Goal: Task Accomplishment & Management: Manage account settings

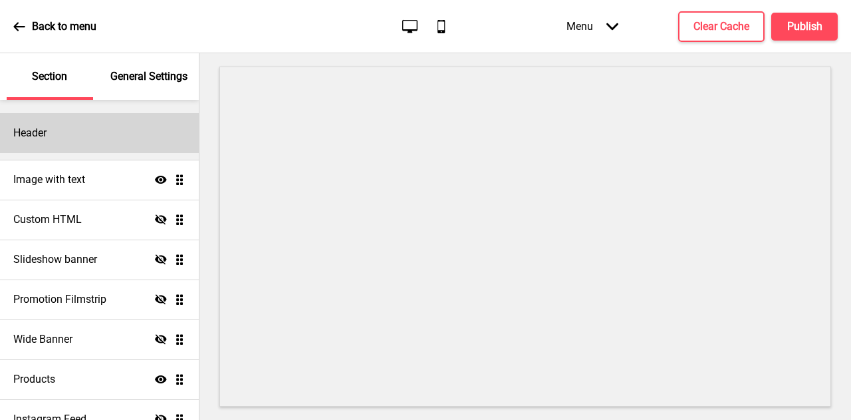
click at [92, 124] on div "Header" at bounding box center [99, 133] width 199 height 40
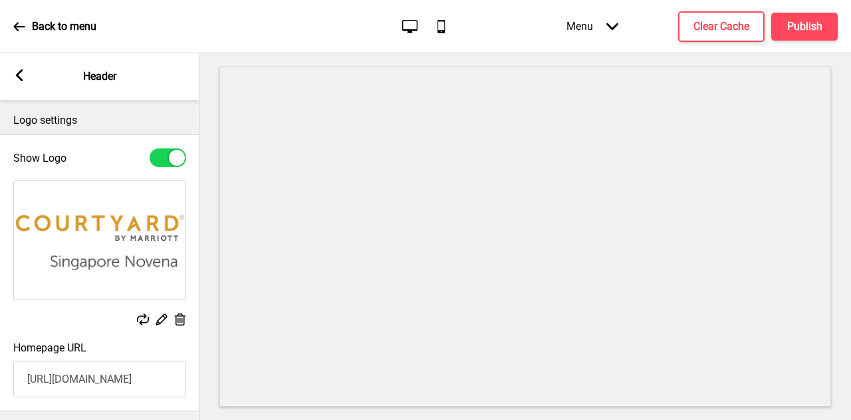
click at [19, 80] on rect at bounding box center [19, 75] width 12 height 12
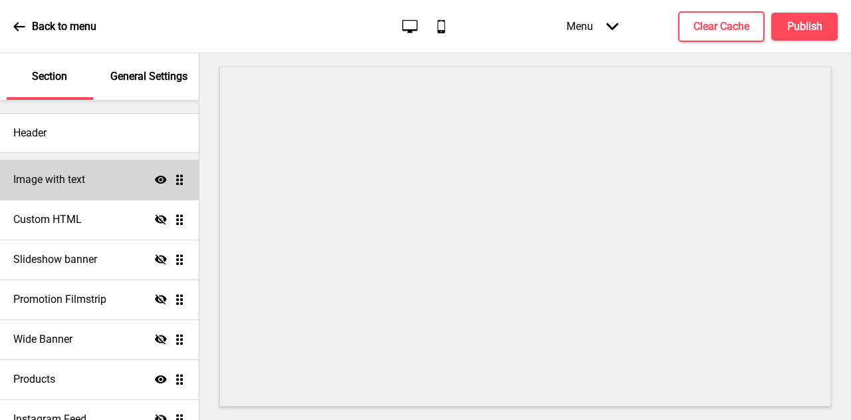
click at [105, 181] on div "Image with text Show Drag" at bounding box center [99, 180] width 199 height 40
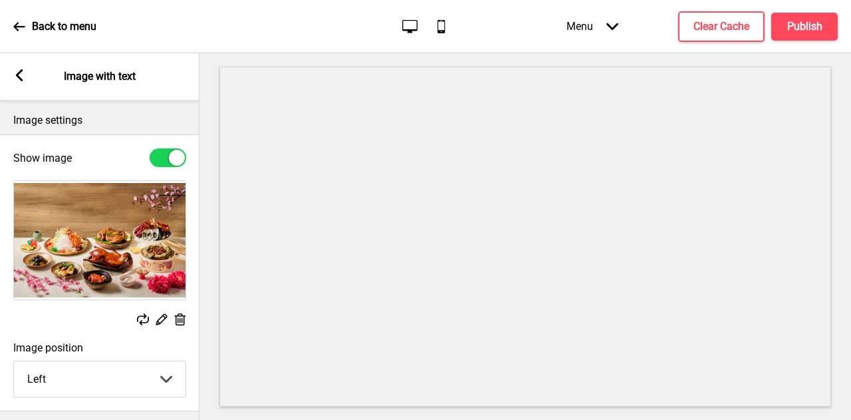
click at [180, 321] on icon at bounding box center [180, 319] width 11 height 12
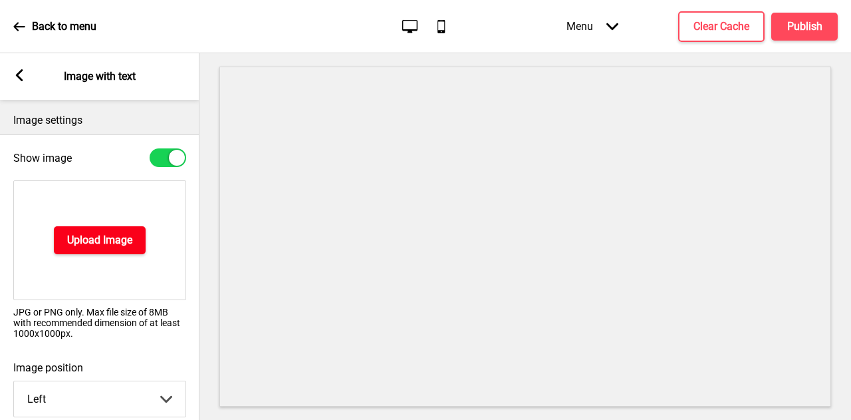
click at [137, 249] on button "Upload Image" at bounding box center [100, 240] width 92 height 28
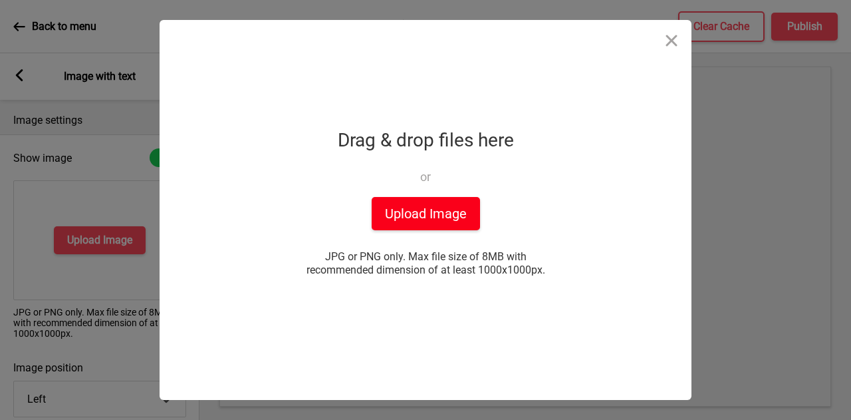
click at [459, 220] on button "Upload Image" at bounding box center [426, 213] width 108 height 33
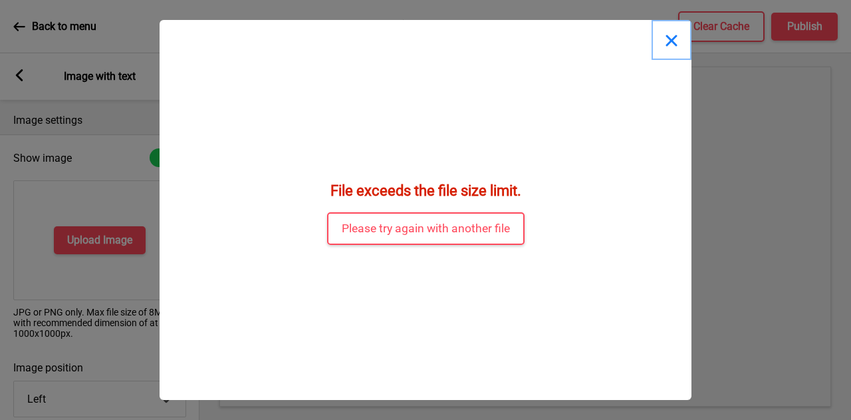
click at [674, 38] on button "Close" at bounding box center [672, 40] width 40 height 40
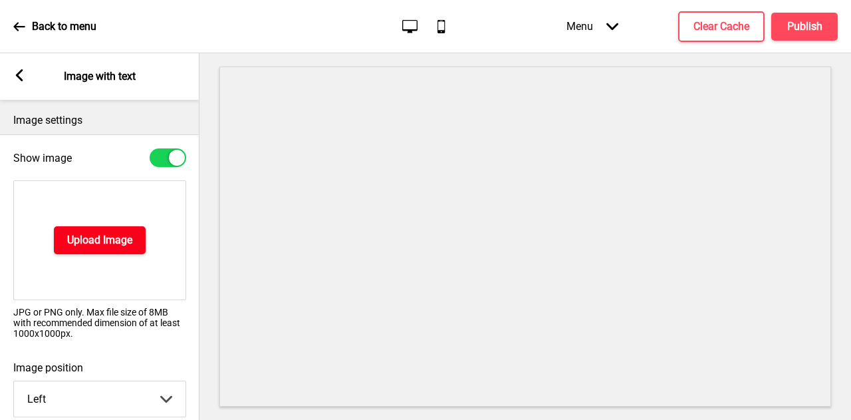
click at [89, 233] on h4 "Upload Image" at bounding box center [99, 240] width 65 height 15
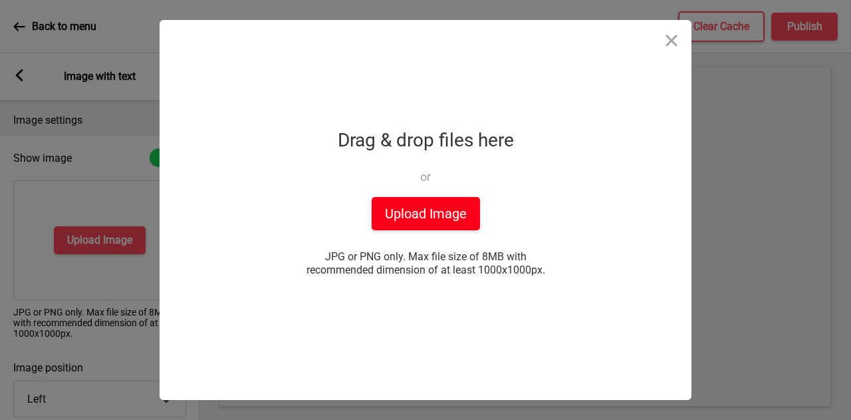
click at [377, 202] on button "Upload Image" at bounding box center [426, 213] width 108 height 33
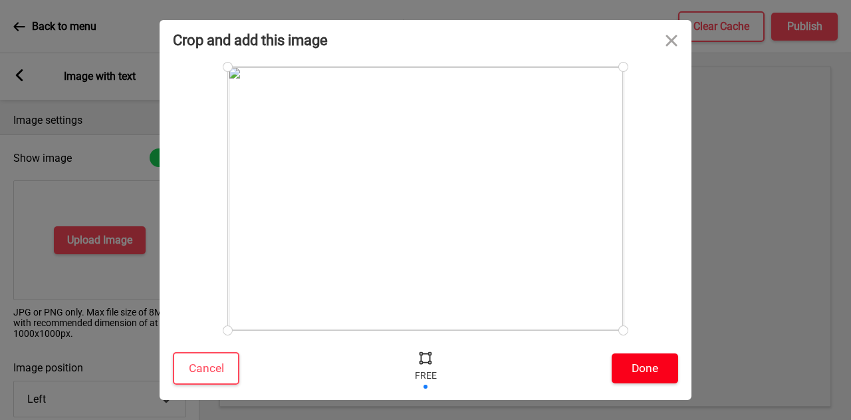
click at [640, 368] on button "Done" at bounding box center [645, 368] width 67 height 30
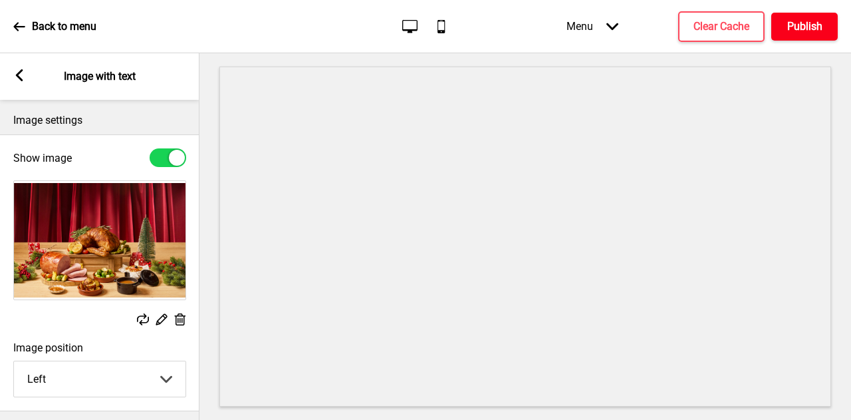
click at [808, 33] on h4 "Publish" at bounding box center [805, 26] width 35 height 15
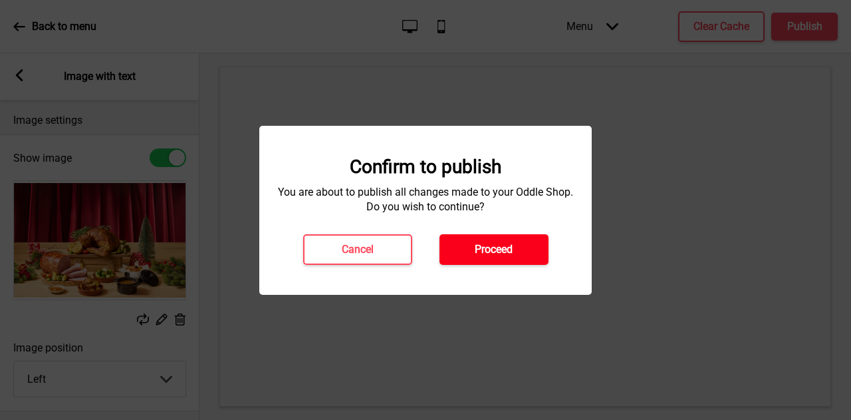
click at [507, 259] on button "Proceed" at bounding box center [494, 249] width 109 height 31
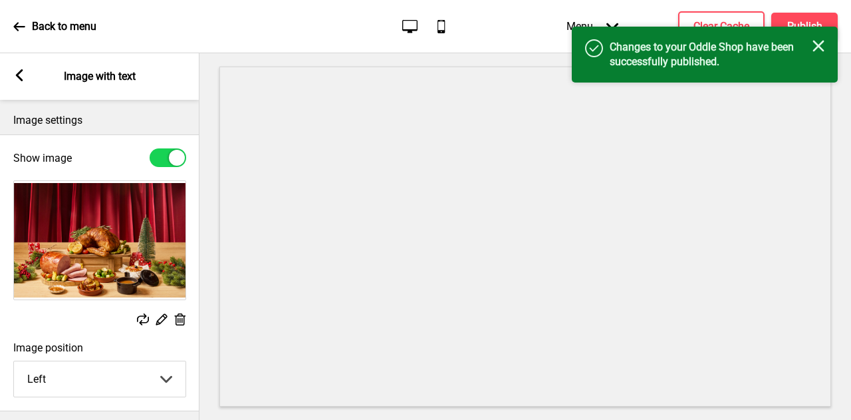
click at [814, 45] on icon "Close" at bounding box center [819, 46] width 12 height 12
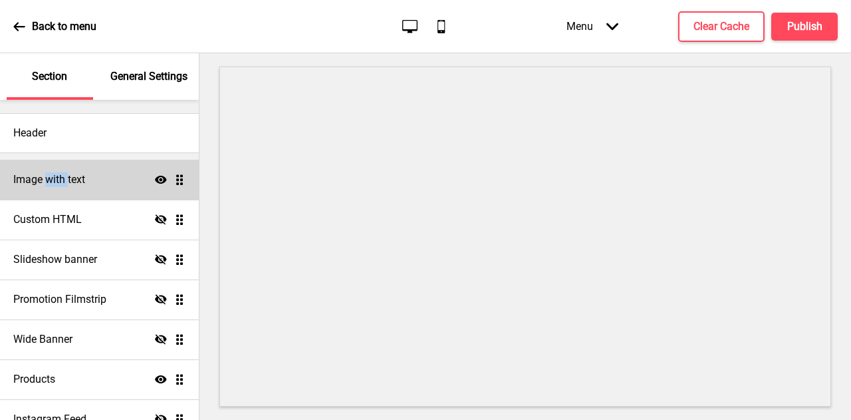
click at [56, 183] on h4 "Image with text" at bounding box center [49, 179] width 72 height 15
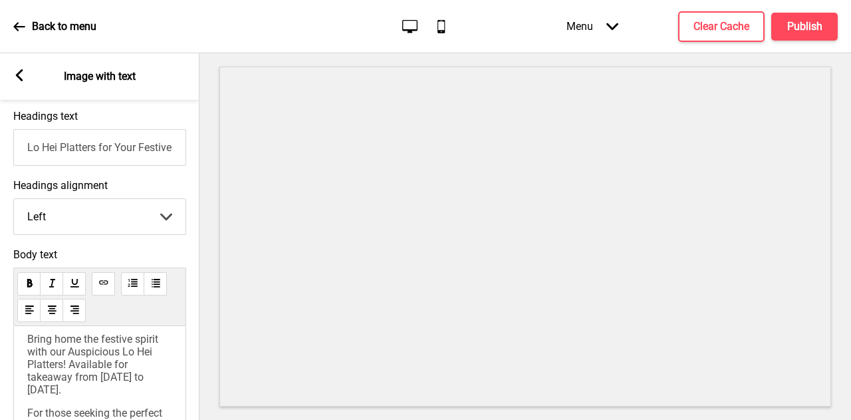
scroll to position [333, 0]
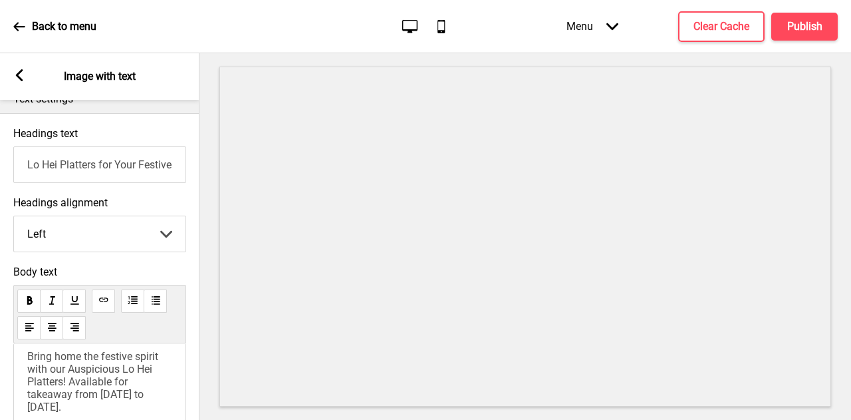
click at [136, 169] on input "Lo Hei Platters for Your Festive Gatherings!" at bounding box center [99, 164] width 173 height 37
paste input "Christmas Festive Takeaway – A Feast to Remember"
type input "Christmas Festive Takeaway – A Feast to Remember"
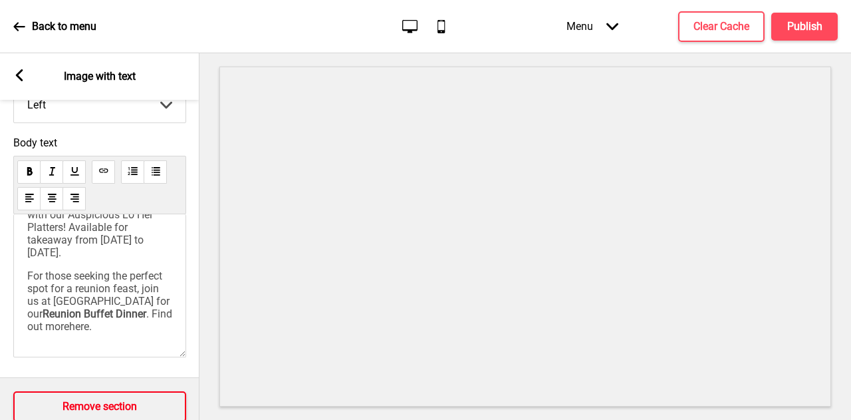
scroll to position [466, 0]
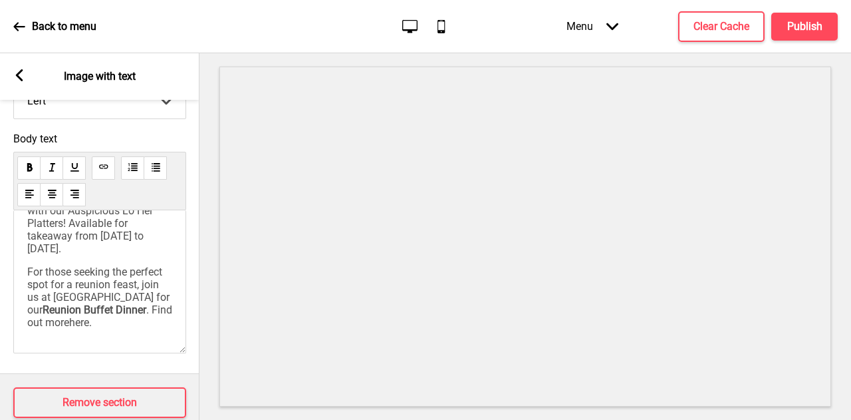
click at [177, 311] on div "Bring home the festive spirit with our Auspicious Lo Hei Platters! Available fo…" at bounding box center [99, 281] width 173 height 143
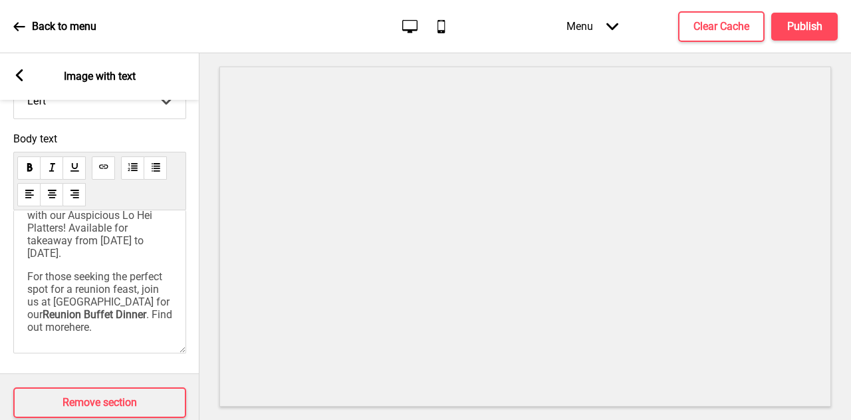
scroll to position [0, 0]
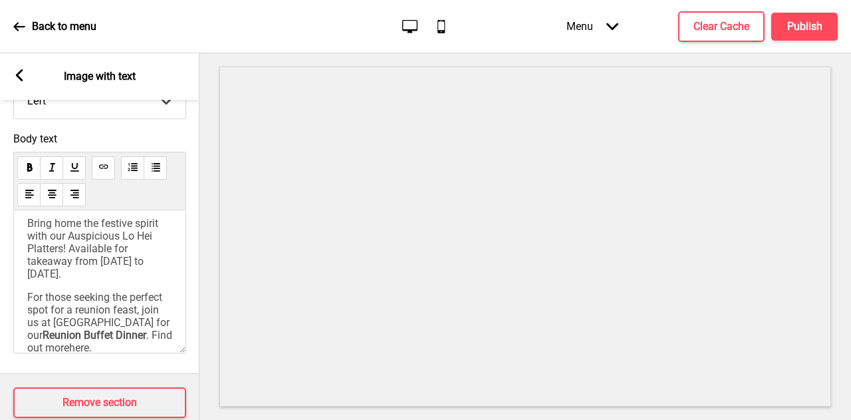
drag, startPoint x: 141, startPoint y: 278, endPoint x: 69, endPoint y: 253, distance: 75.9
click at [69, 253] on div "Bring home the festive spirit with our Auspicious Lo Hei Platters! Available fo…" at bounding box center [99, 285] width 145 height 137
copy span "Available for takeaway from [DATE] to [DATE]."
click at [98, 274] on span "Bring home the festive spirit with our Auspicious Lo Hei Platters! Available fo…" at bounding box center [94, 248] width 134 height 63
drag, startPoint x: 130, startPoint y: 285, endPoint x: 3, endPoint y: 127, distance: 203.4
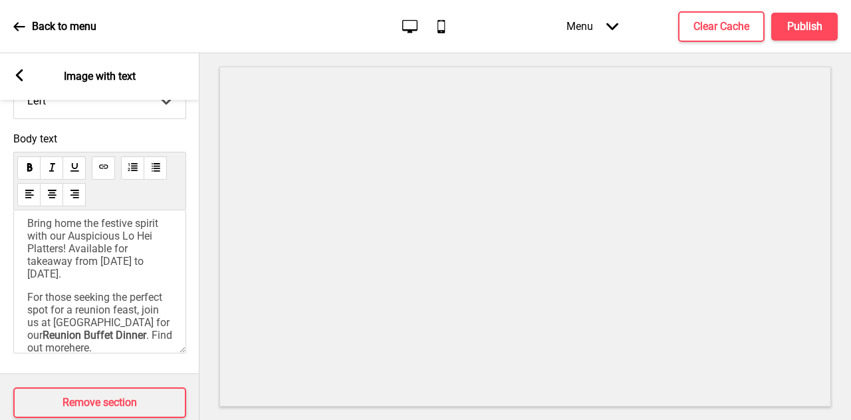
click at [0, 119] on div "Headings text Christmas Festive Takeaway – A Feast to Remember Headings alignme…" at bounding box center [100, 177] width 200 height 394
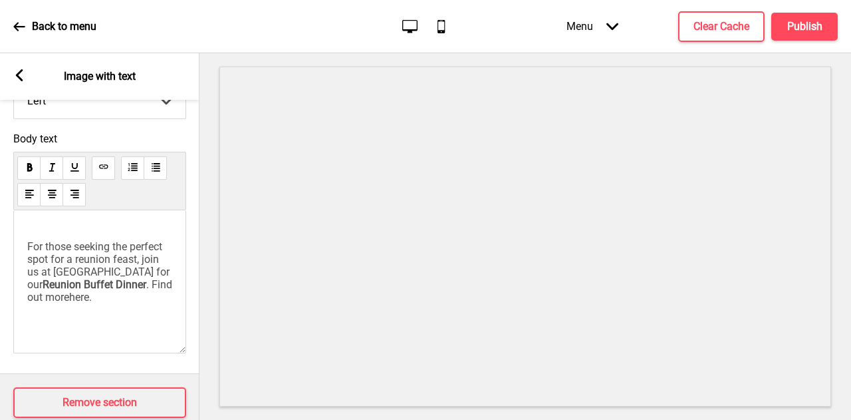
scroll to position [408, 0]
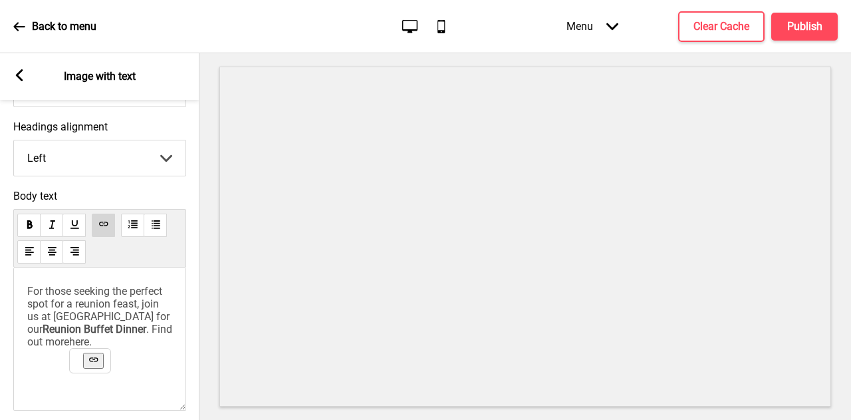
click at [92, 348] on span "." at bounding box center [90, 341] width 3 height 13
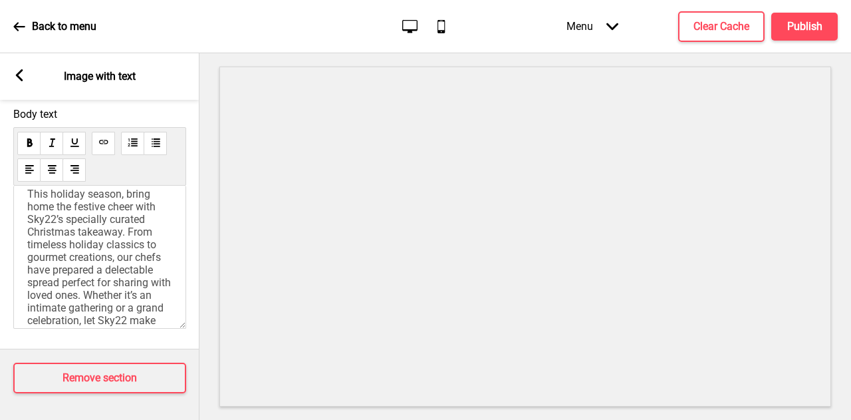
scroll to position [0, 0]
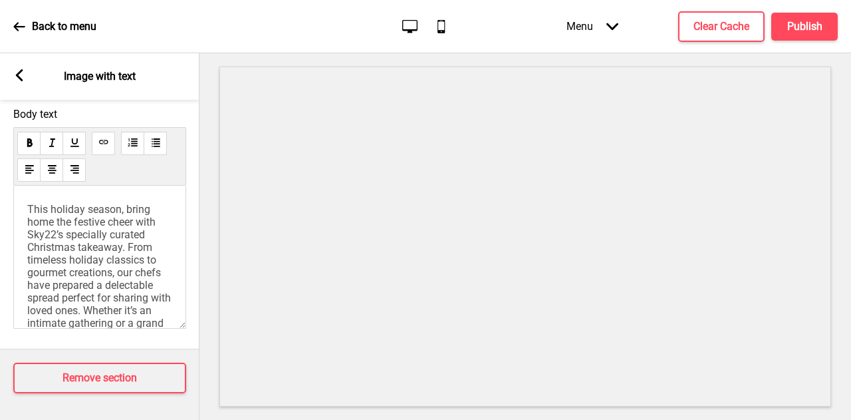
click at [62, 186] on div "This holiday season, bring home the festive cheer with Sky22’s specially curate…" at bounding box center [99, 257] width 173 height 143
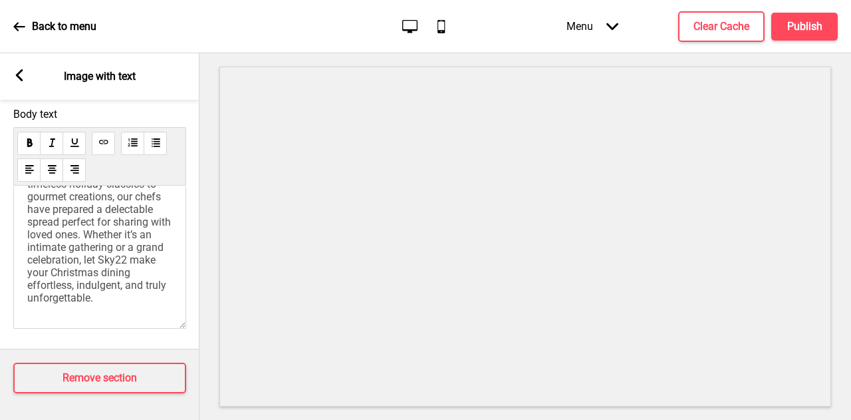
scroll to position [97, 0]
click at [148, 289] on p "This holiday season, bring home the festive cheer with Sky22’s specially curate…" at bounding box center [99, 215] width 145 height 177
drag, startPoint x: 0, startPoint y: 183, endPoint x: 117, endPoint y: 305, distance: 169.4
click at [0, 220] on div "Body text This holiday season, bring home the festive cheer with Sky22’s specia…" at bounding box center [100, 221] width 200 height 241
click at [152, 289] on p "This holiday season, bring home the festive cheer with Sky22’s specially curate…" at bounding box center [99, 215] width 145 height 177
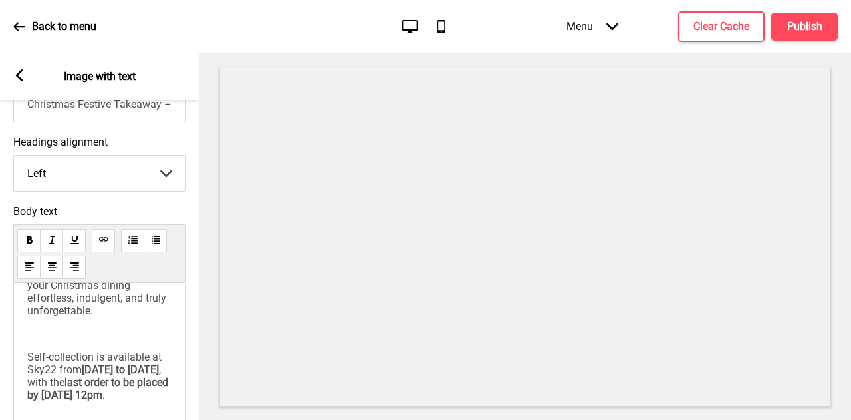
scroll to position [246, 0]
click at [41, 351] on p "Self-collection is available at [GEOGRAPHIC_DATA] from [DATE] to [DATE] , with …" at bounding box center [99, 376] width 145 height 51
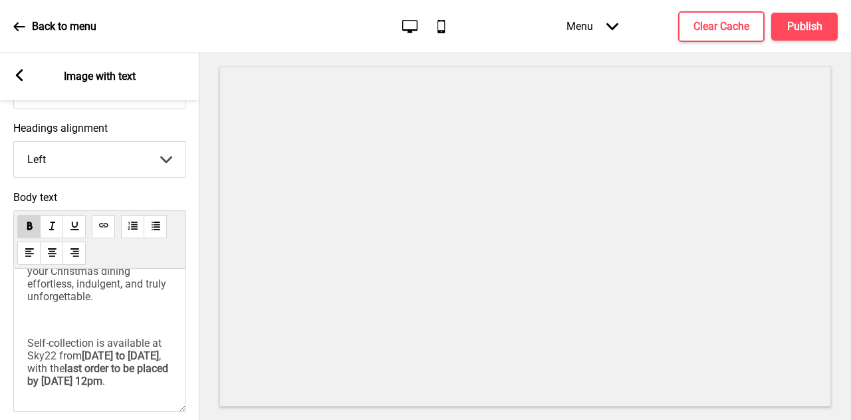
click at [88, 349] on span "[DATE] to [DATE]" at bounding box center [120, 355] width 77 height 13
click at [157, 337] on p "Self-collection is available at [GEOGRAPHIC_DATA] from [DATE] to [DATE] , with …" at bounding box center [99, 362] width 145 height 51
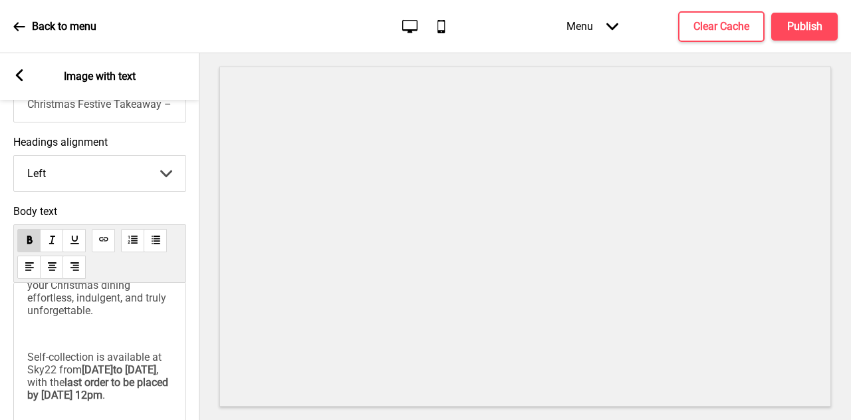
click at [144, 376] on span "last order to be placed by [DATE] 12pm" at bounding box center [99, 388] width 144 height 25
click at [77, 394] on p "Self-collection is available at [GEOGRAPHIC_DATA] from [DATE]to [DATE] , with t…" at bounding box center [99, 376] width 145 height 51
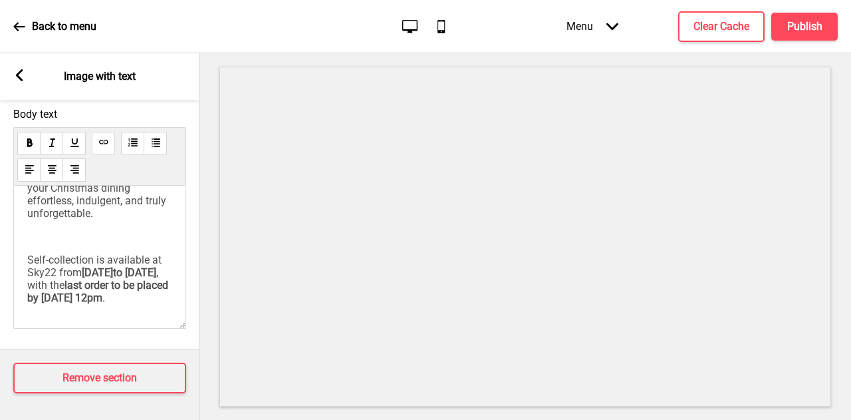
scroll to position [200, 0]
click at [802, 31] on h4 "Publish" at bounding box center [805, 26] width 35 height 15
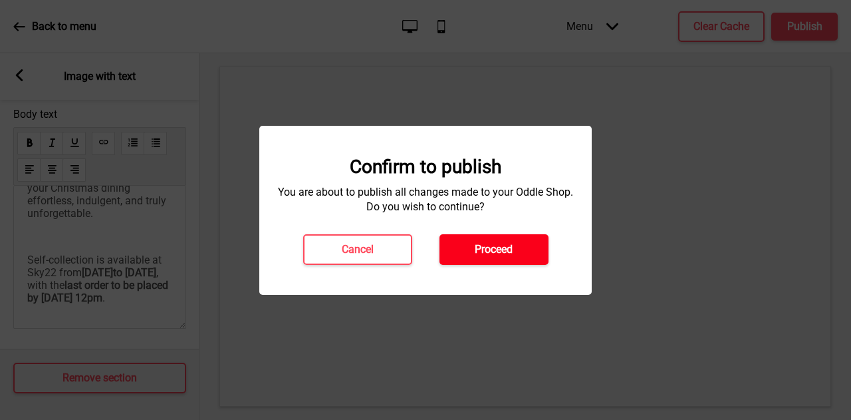
click at [480, 262] on button "Proceed" at bounding box center [494, 249] width 109 height 31
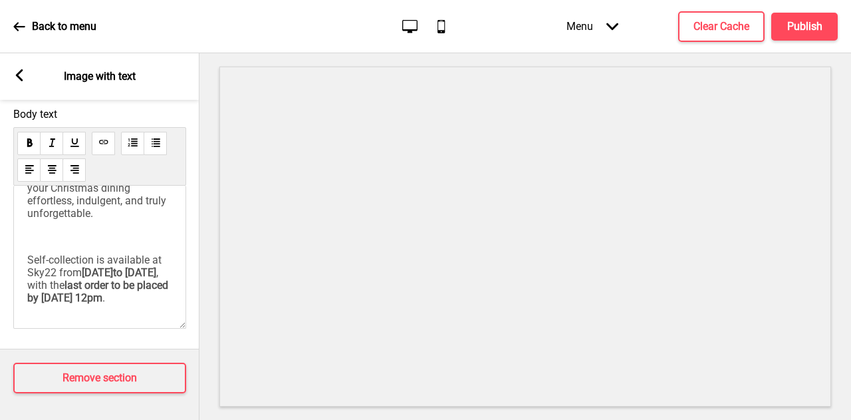
click at [21, 82] on div "Arrow left" at bounding box center [19, 76] width 12 height 15
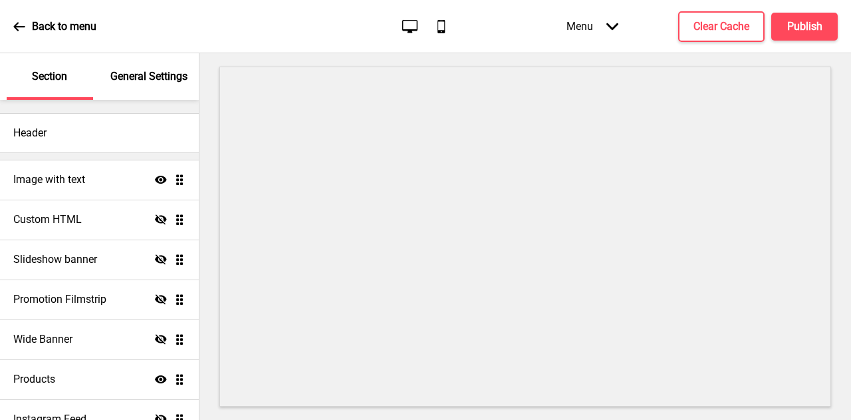
click at [28, 31] on div "Back to menu" at bounding box center [54, 27] width 83 height 36
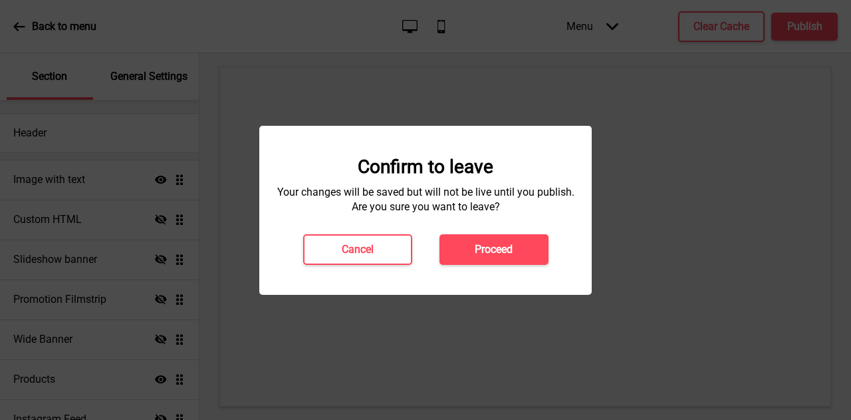
click at [516, 252] on button "Proceed" at bounding box center [494, 249] width 109 height 31
